Goal: Task Accomplishment & Management: Manage account settings

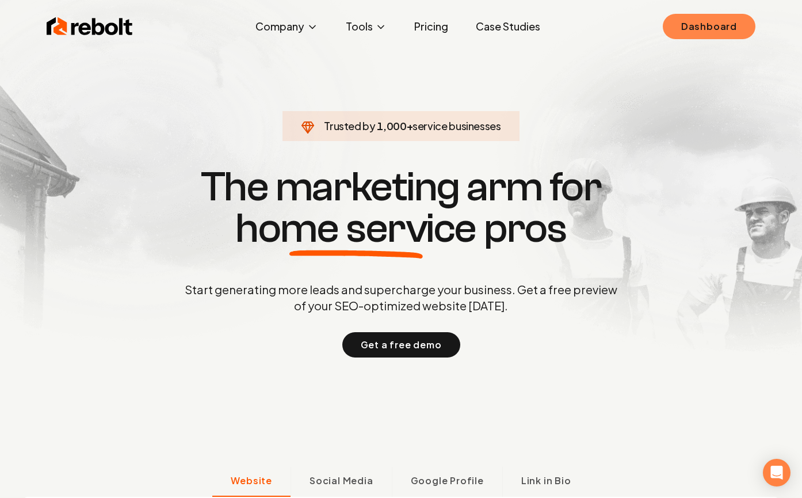
click at [716, 22] on link "Dashboard" at bounding box center [709, 26] width 93 height 25
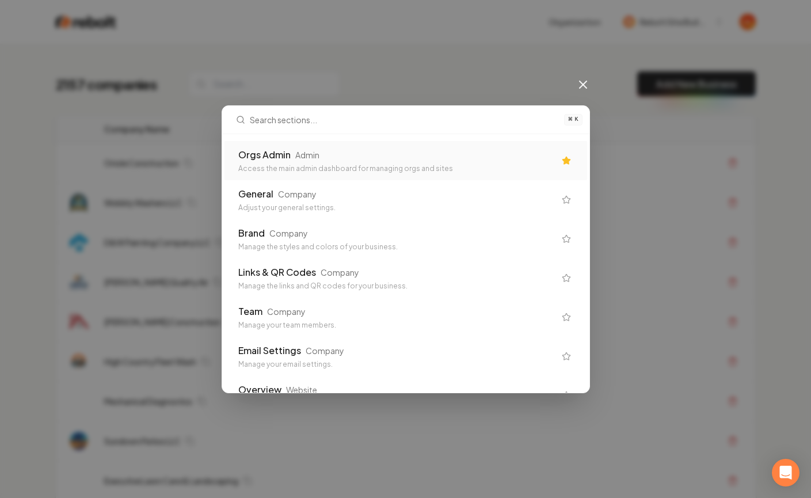
click at [299, 170] on div "Access the main admin dashboard for managing orgs and sites" at bounding box center [396, 168] width 317 height 9
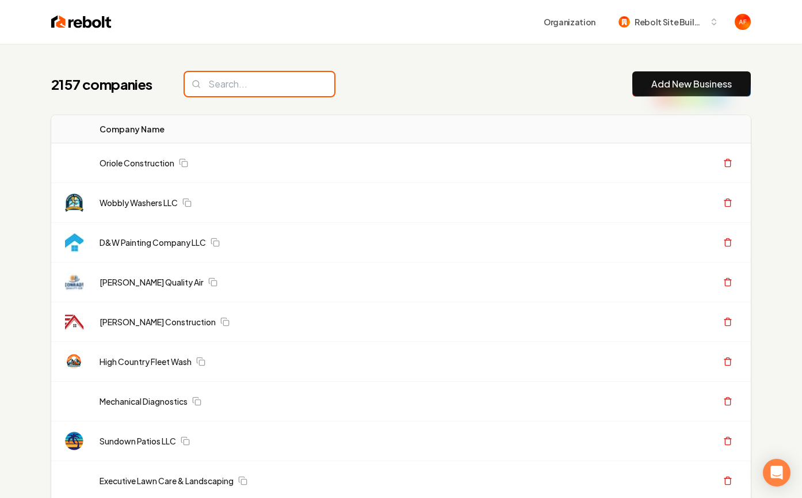
click at [243, 90] on input "search" at bounding box center [260, 84] width 150 height 24
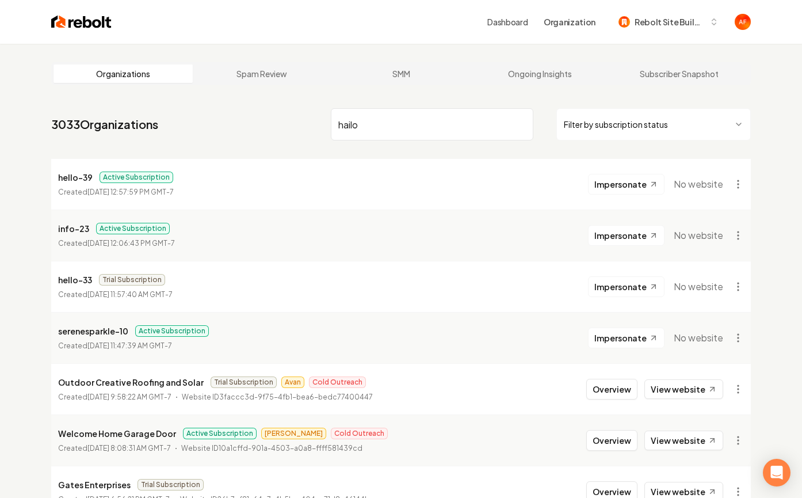
type input "hailo"
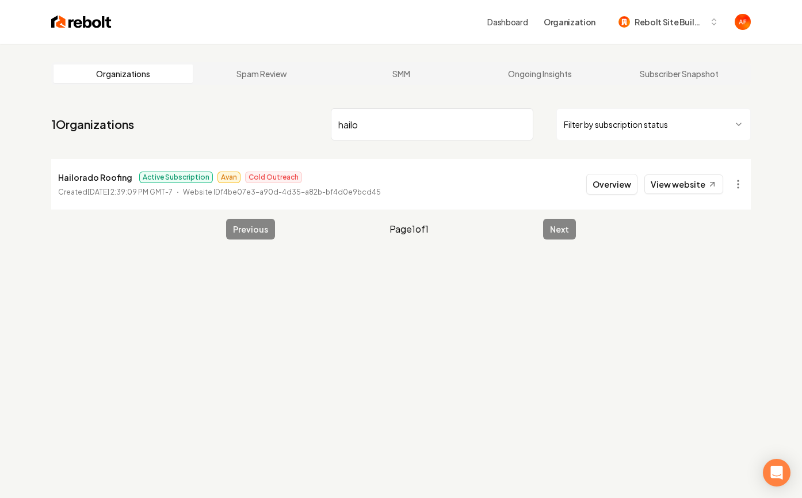
click at [753, 180] on main "Organizations Spam Review SMM Ongoing Insights Subscriber Snapshot 1 Organizati…" at bounding box center [401, 151] width 737 height 214
click at [746, 181] on html "Dashboard Organization Rebolt Site Builder Organizations Spam Review SMM Ongoin…" at bounding box center [401, 249] width 802 height 498
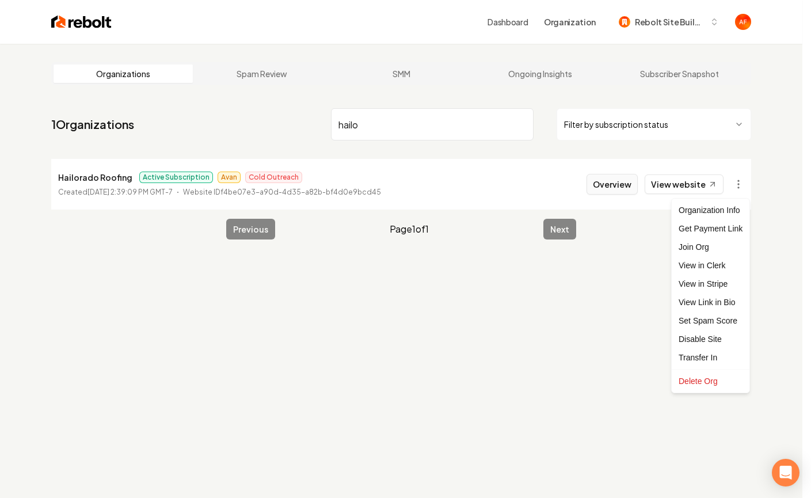
drag, startPoint x: 619, startPoint y: 227, endPoint x: 618, endPoint y: 182, distance: 44.3
click at [619, 227] on html "Dashboard Organization Rebolt Site Builder Organizations Spam Review SMM Ongoin…" at bounding box center [405, 249] width 811 height 498
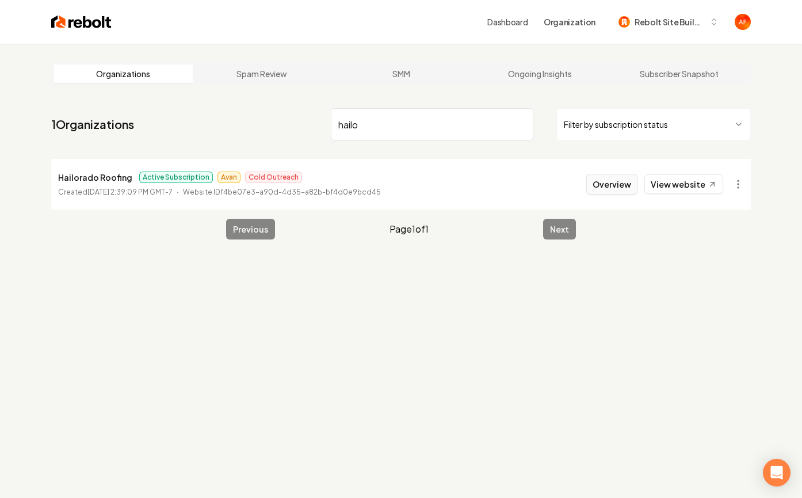
click at [623, 182] on button "Overview" at bounding box center [611, 184] width 51 height 21
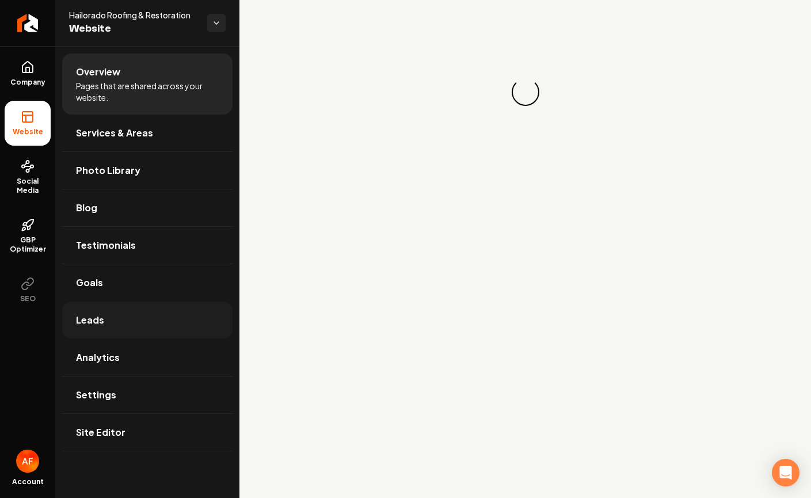
click at [96, 318] on span "Leads" at bounding box center [90, 320] width 28 height 14
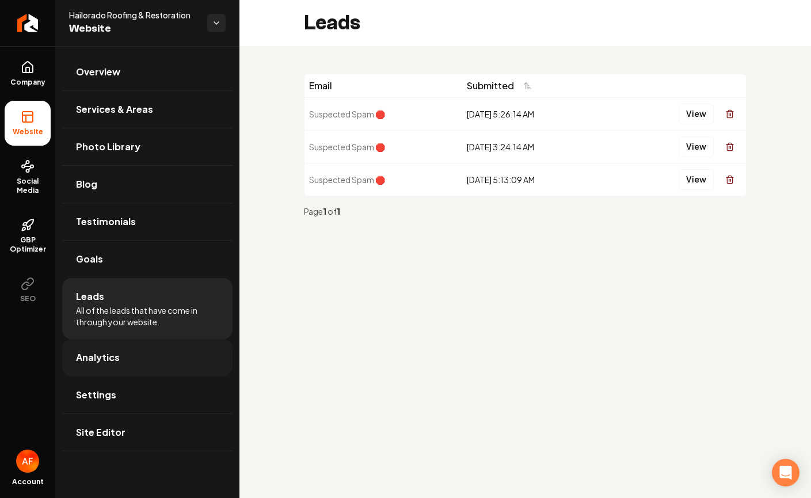
click at [105, 356] on span "Analytics" at bounding box center [98, 357] width 44 height 14
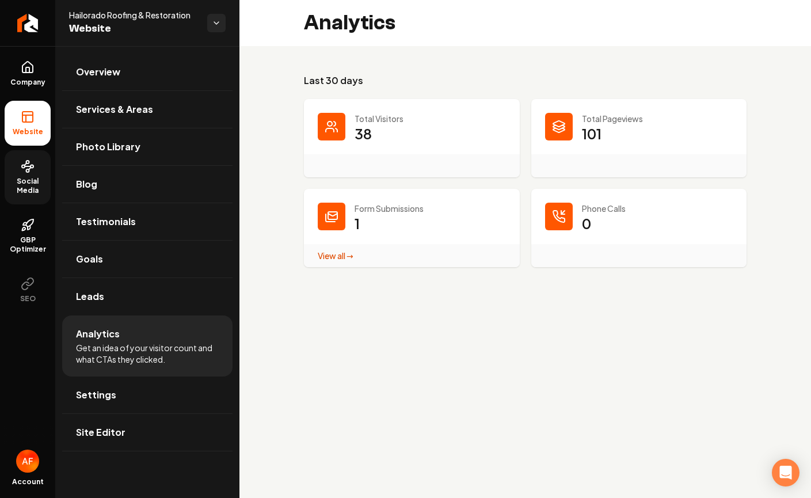
click at [22, 197] on link "Social Media" at bounding box center [28, 177] width 46 height 54
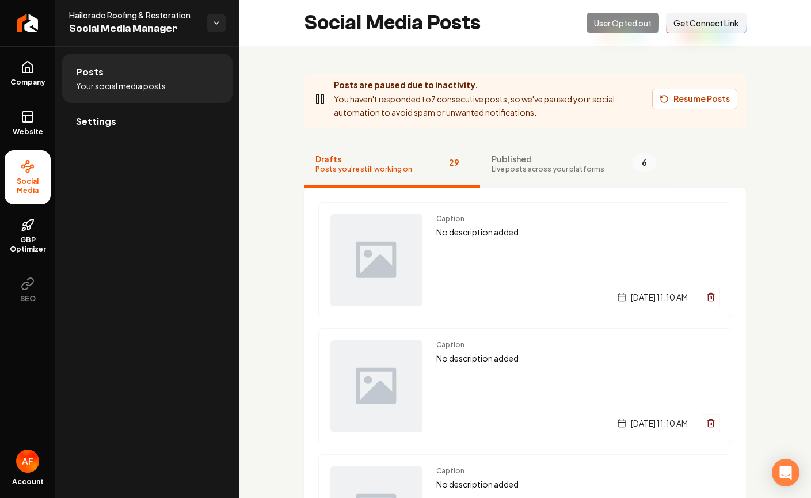
click at [594, 162] on button "Published Live posts across your platforms 6" at bounding box center [574, 165] width 188 height 46
